Goal: Task Accomplishment & Management: Manage account settings

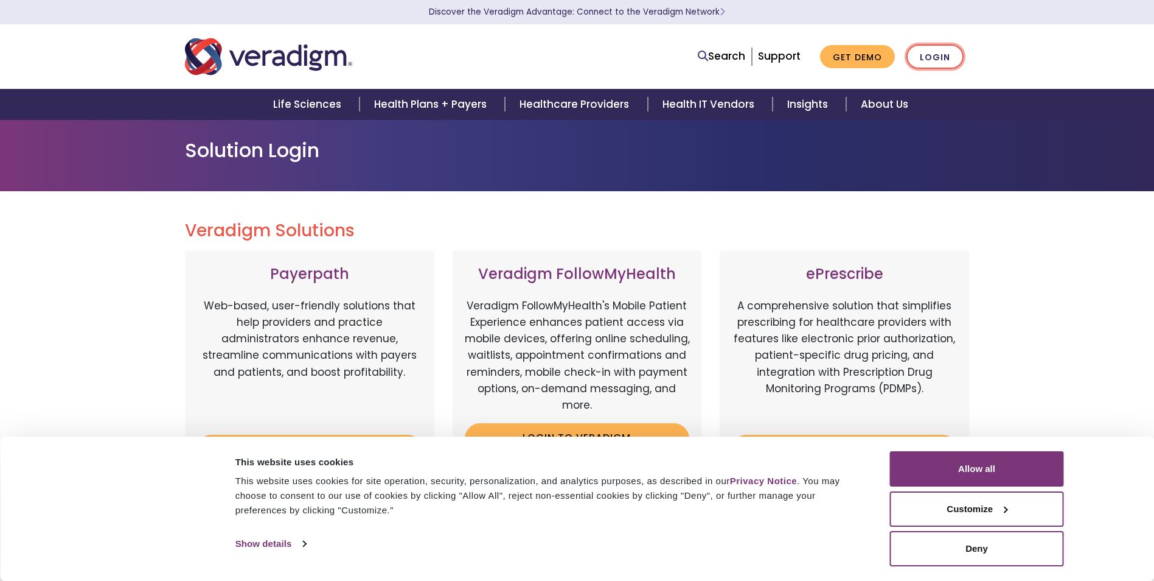
click at [934, 59] on link "Login" at bounding box center [935, 56] width 57 height 25
click at [934, 60] on link "Login" at bounding box center [935, 56] width 57 height 25
